Goal: Information Seeking & Learning: Learn about a topic

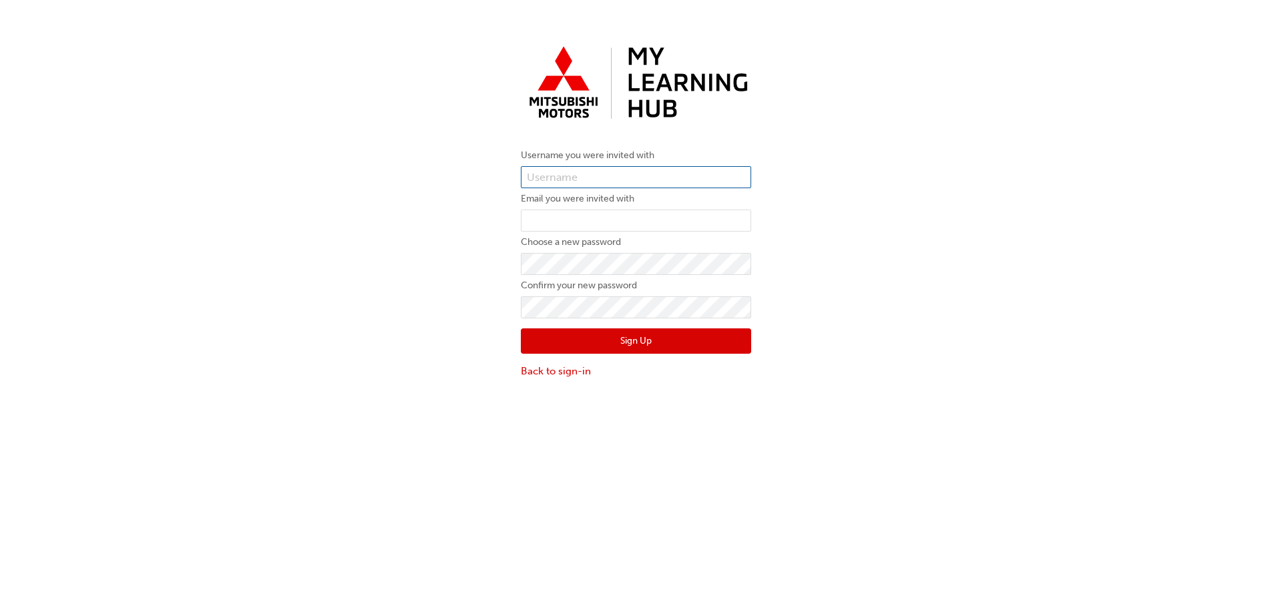
click at [562, 172] on input "text" at bounding box center [636, 177] width 230 height 23
paste input "0005987545"
type input "0005987545"
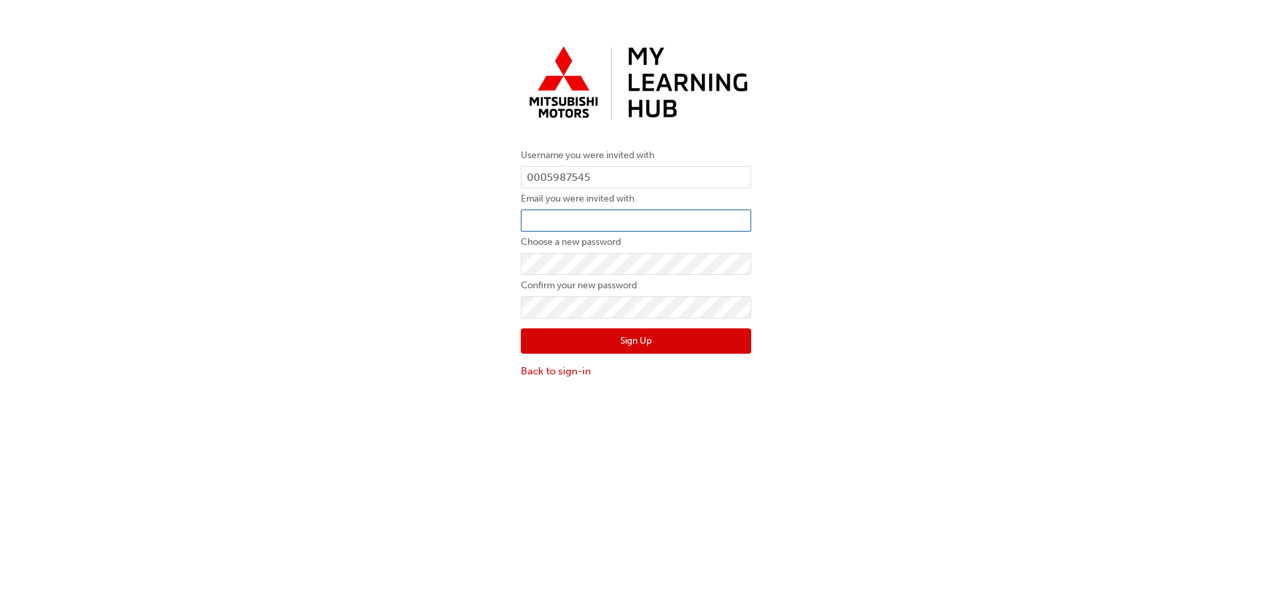
click at [563, 224] on input "email" at bounding box center [636, 221] width 230 height 23
type input "angelop@sharpmotorgroup.com.au"
click at [620, 343] on button "Sign Up" at bounding box center [636, 341] width 230 height 25
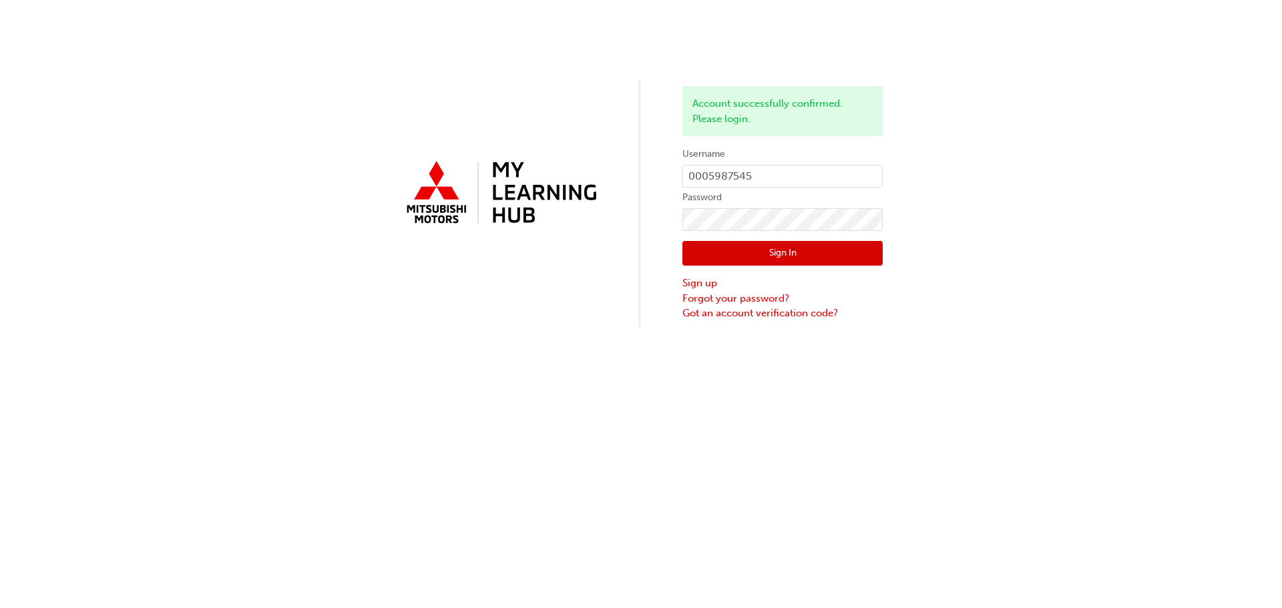
click at [785, 253] on button "Sign In" at bounding box center [783, 253] width 200 height 25
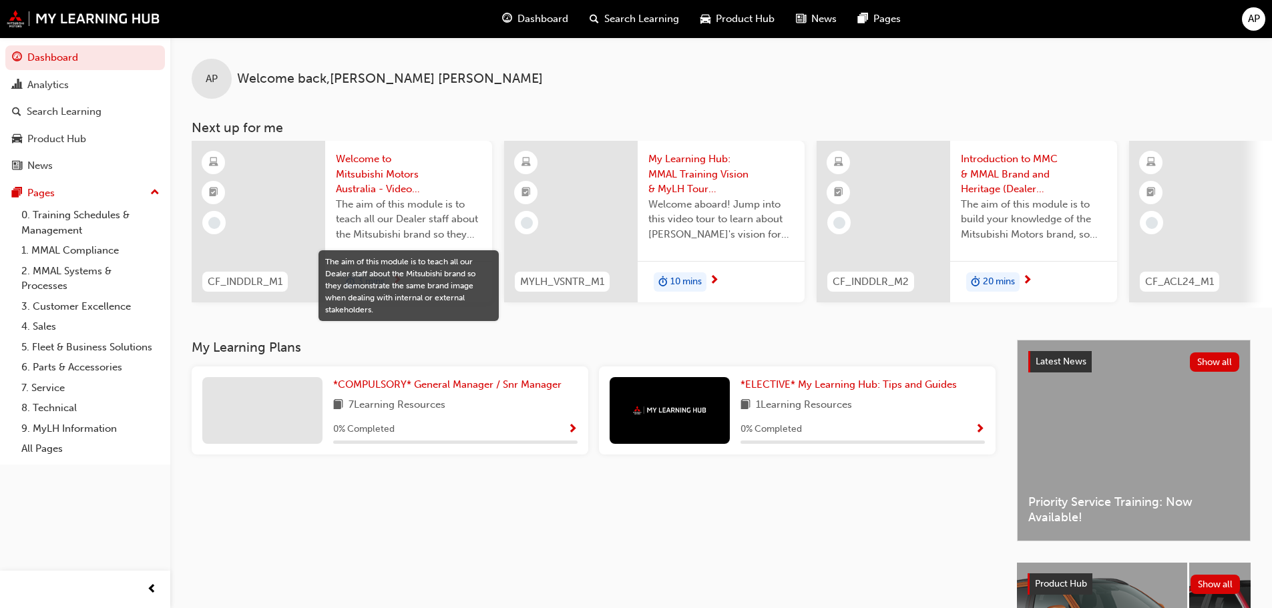
click at [399, 212] on span "The aim of this module is to teach all our Dealer staff about the Mitsubishi br…" at bounding box center [409, 219] width 146 height 45
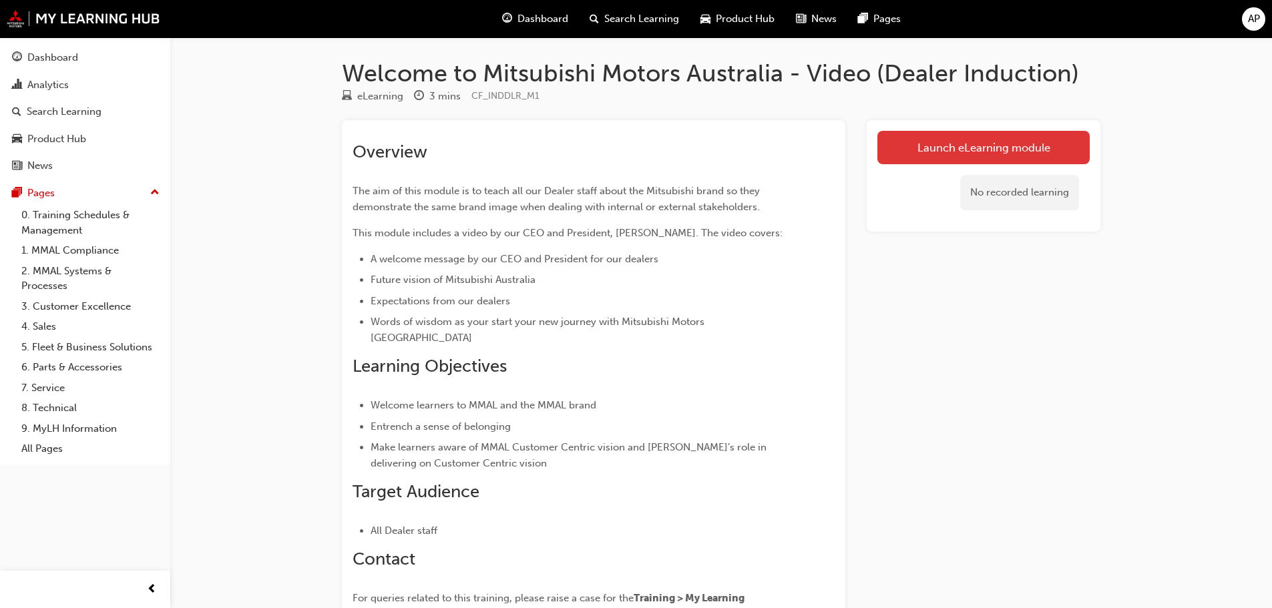
click at [918, 145] on link "Launch eLearning module" at bounding box center [984, 147] width 212 height 33
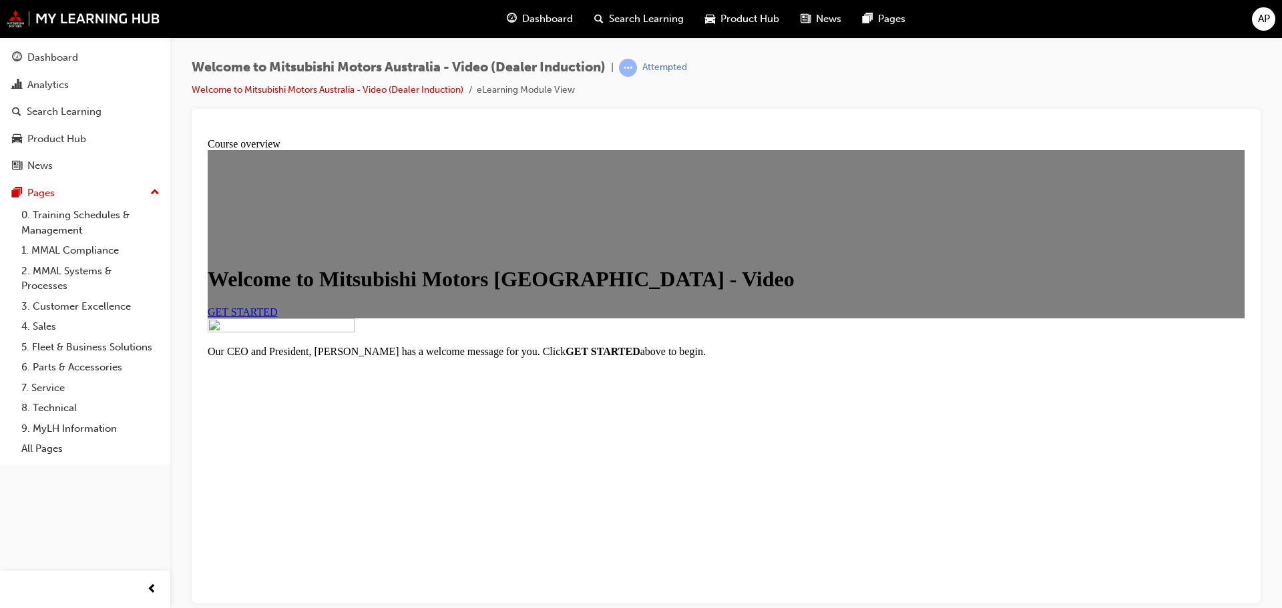
click at [278, 317] on span "GET STARTED" at bounding box center [243, 311] width 70 height 11
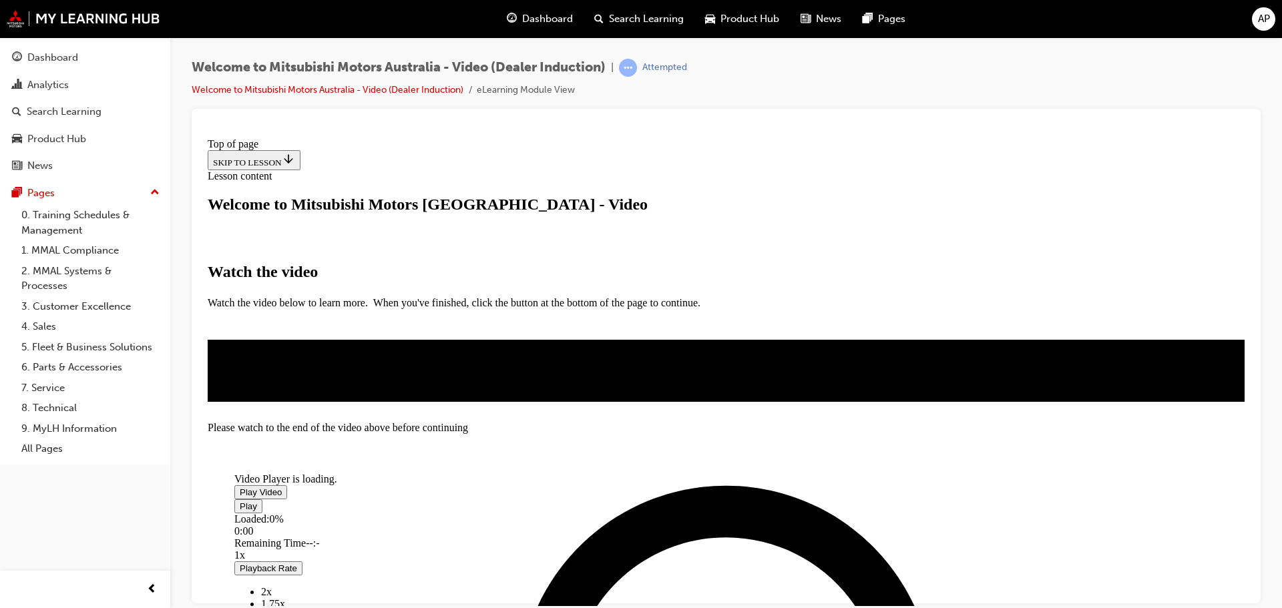
scroll to position [67, 0]
drag, startPoint x: 717, startPoint y: 216, endPoint x: 705, endPoint y: 220, distance: 12.3
click at [240, 487] on span "Video player" at bounding box center [240, 492] width 0 height 10
drag, startPoint x: 1081, startPoint y: 586, endPoint x: 1066, endPoint y: 583, distance: 14.9
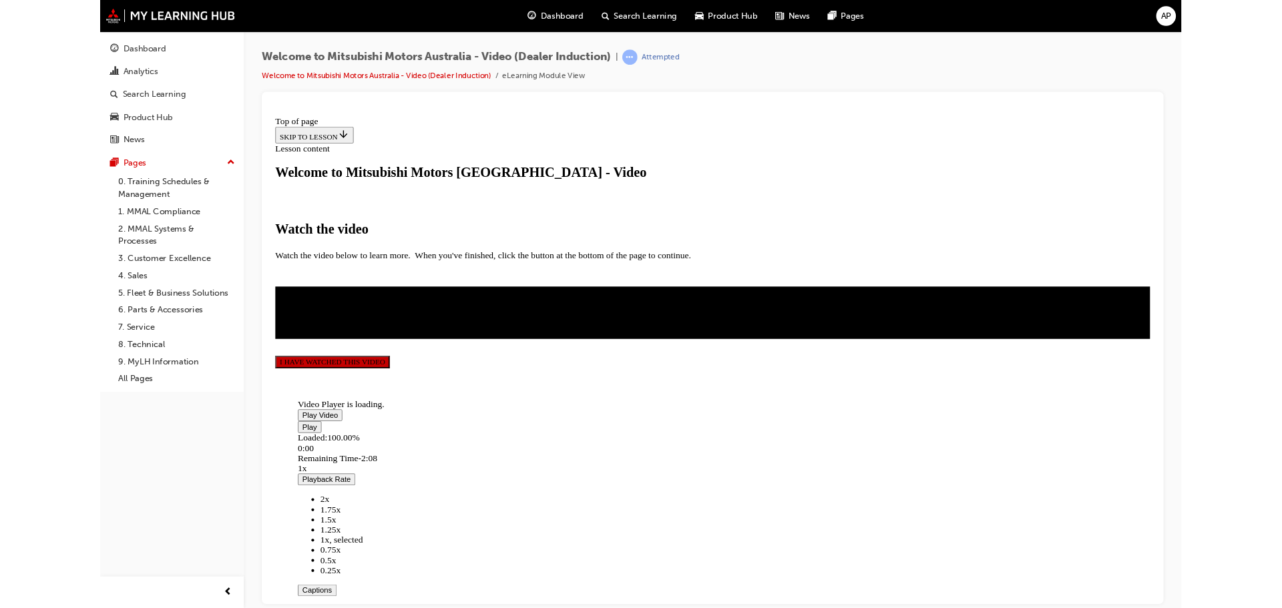
scroll to position [66, 0]
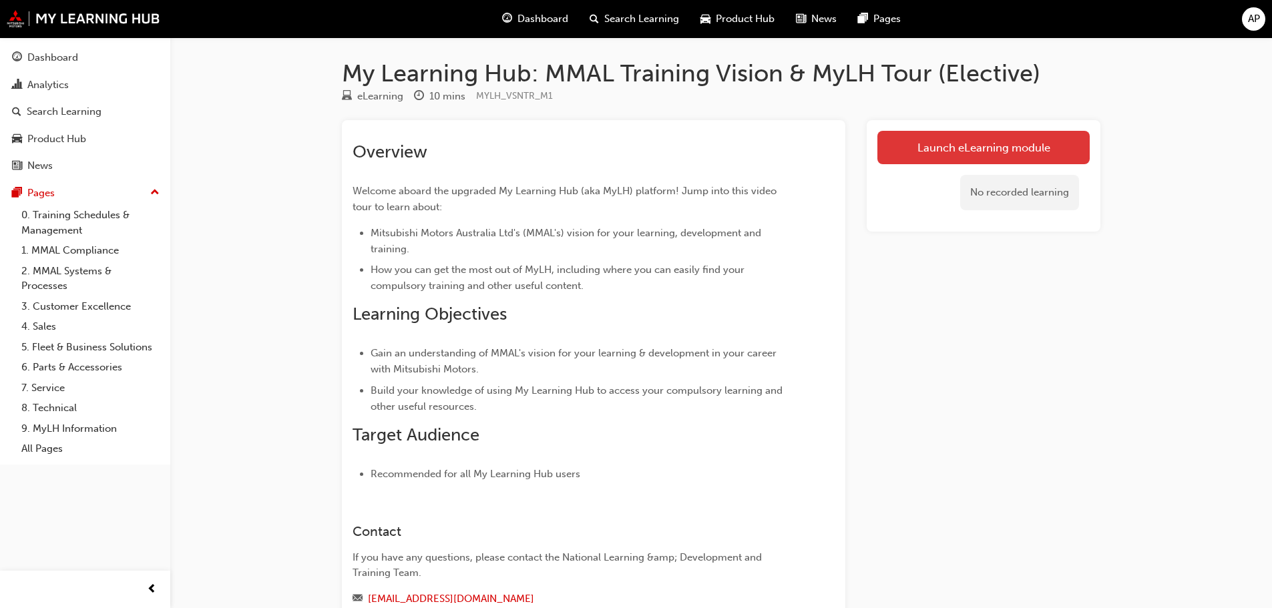
click at [954, 152] on link "Launch eLearning module" at bounding box center [984, 147] width 212 height 33
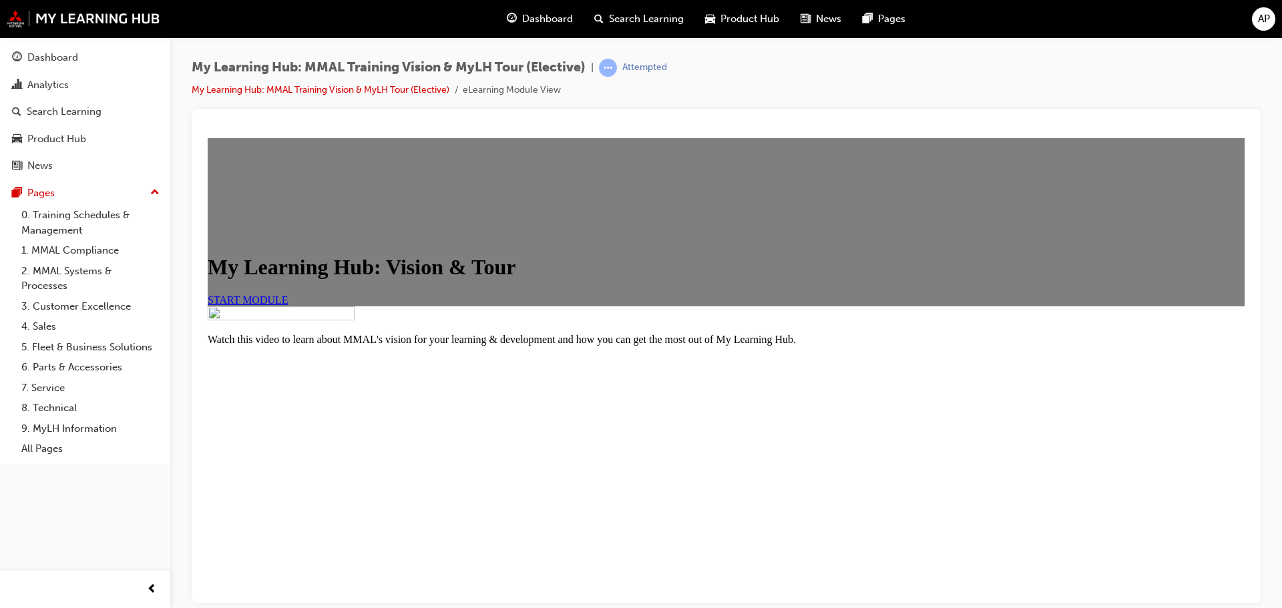
click at [289, 305] on span "START MODULE" at bounding box center [248, 299] width 81 height 11
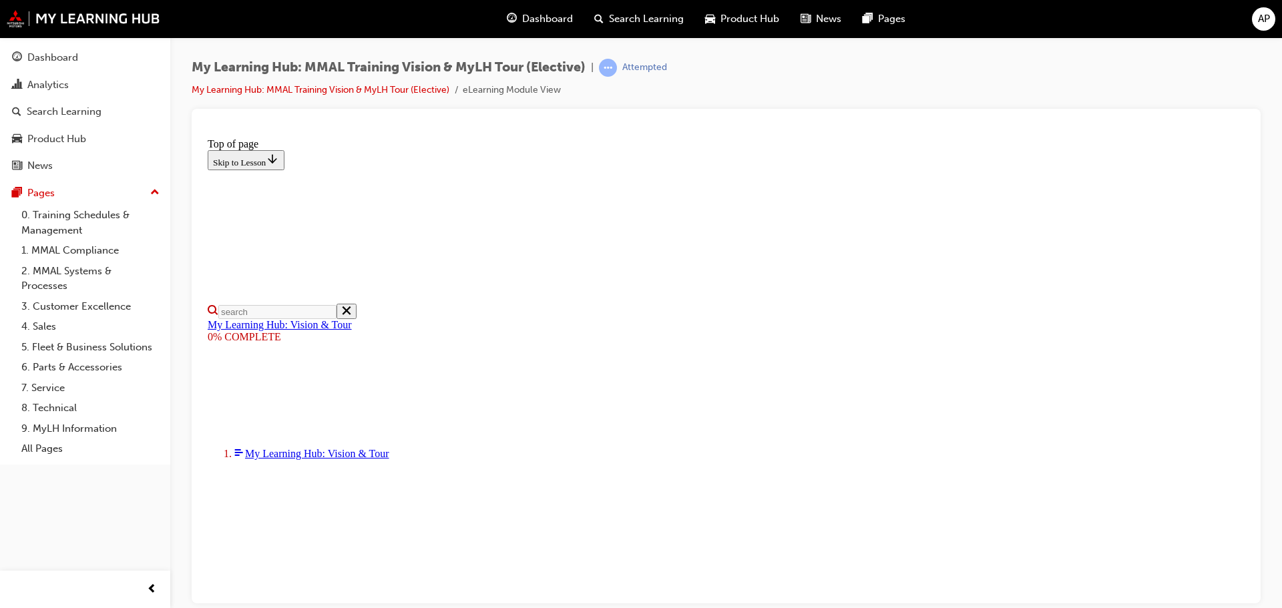
drag, startPoint x: 1038, startPoint y: 517, endPoint x: 1240, endPoint y: 730, distance: 293.8
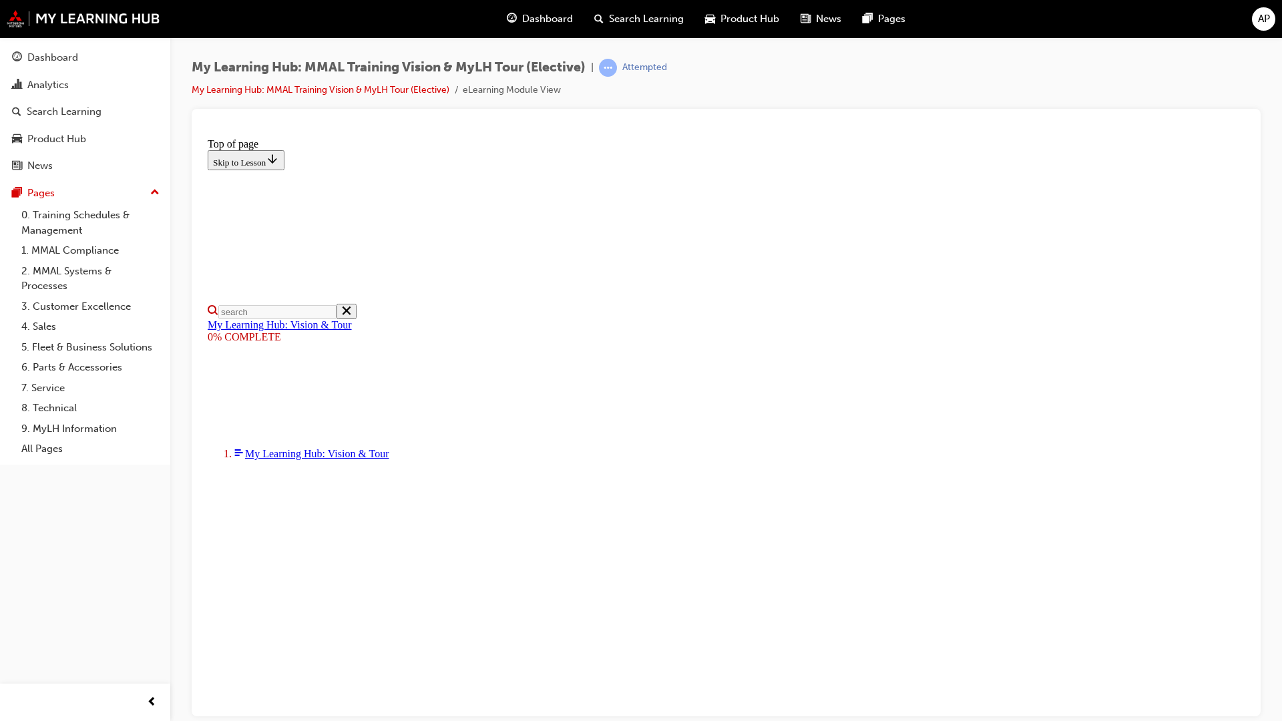
scroll to position [69, 0]
drag, startPoint x: 1479, startPoint y: 827, endPoint x: 1462, endPoint y: 826, distance: 17.4
